Goal: Transaction & Acquisition: Purchase product/service

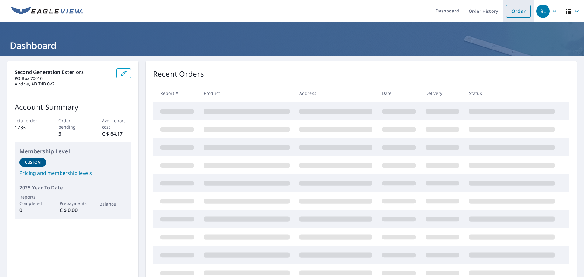
click at [512, 15] on link "Order" at bounding box center [518, 11] width 25 height 13
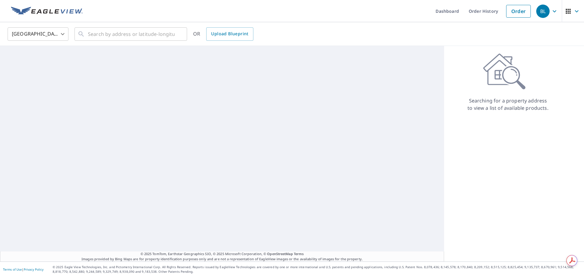
click at [57, 31] on body "BL BL Dashboard Order History Order BL [GEOGRAPHIC_DATA] [GEOGRAPHIC_DATA] ​ ​ …" at bounding box center [292, 138] width 584 height 277
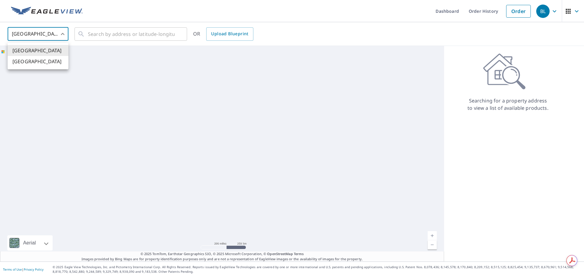
click at [43, 68] on ul "[GEOGRAPHIC_DATA] [GEOGRAPHIC_DATA]" at bounding box center [38, 56] width 61 height 27
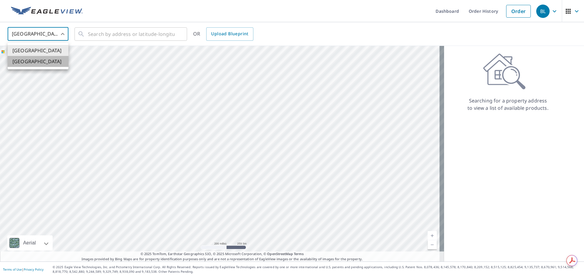
click at [47, 65] on li "[GEOGRAPHIC_DATA]" at bounding box center [38, 61] width 61 height 11
type input "CA"
click at [129, 32] on input "text" at bounding box center [131, 34] width 87 height 17
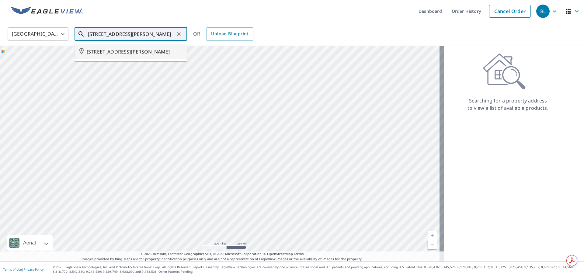
click at [135, 55] on span "[STREET_ADDRESS][PERSON_NAME]" at bounding box center [134, 51] width 95 height 7
type input "[STREET_ADDRESS][PERSON_NAME]"
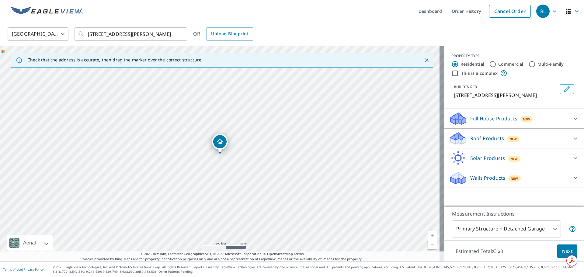
click at [491, 122] on p "Full House Products" at bounding box center [493, 118] width 47 height 7
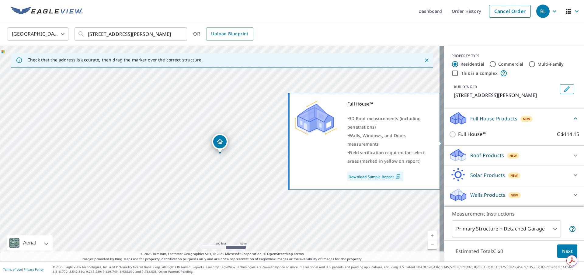
click at [449, 138] on input "Full House™ C $114.15" at bounding box center [453, 134] width 9 height 7
checkbox input "true"
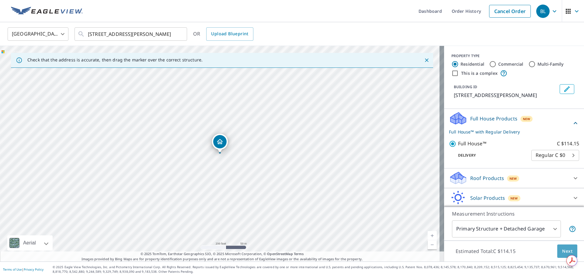
click at [562, 251] on span "Next" at bounding box center [567, 252] width 10 height 8
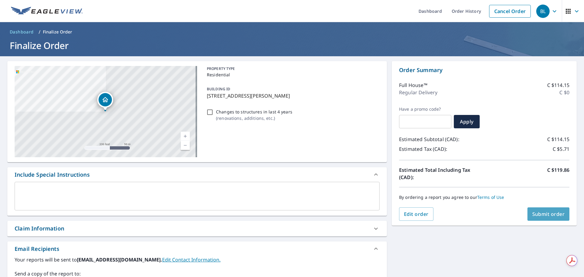
click at [554, 215] on span "Submit order" at bounding box center [548, 214] width 33 height 7
checkbox input "true"
